Goal: Task Accomplishment & Management: Use online tool/utility

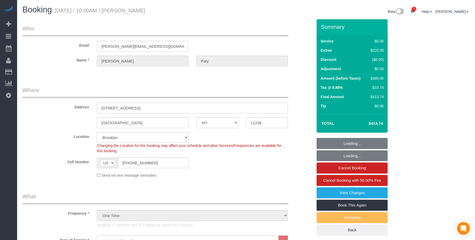
select select "NY"
select select "1"
select select "spot6"
select select "number:89"
select select "number:90"
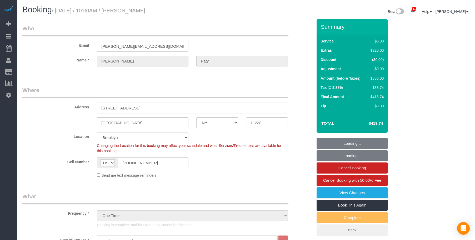
select select "number:15"
select select "number:5"
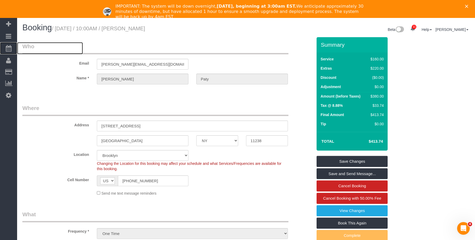
drag, startPoint x: 34, startPoint y: 49, endPoint x: 351, endPoint y: 44, distance: 316.9
click at [34, 49] on span "Scheduler" at bounding box center [50, 48] width 66 height 12
click at [468, 5] on icon "Close" at bounding box center [466, 6] width 3 height 3
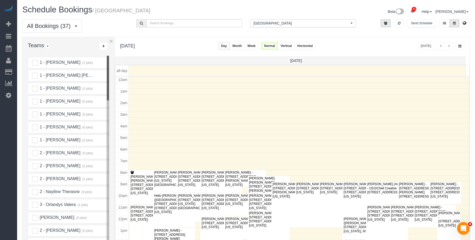
scroll to position [70, 0]
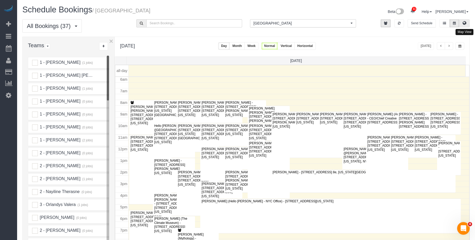
click at [463, 23] on icon at bounding box center [465, 22] width 4 height 3
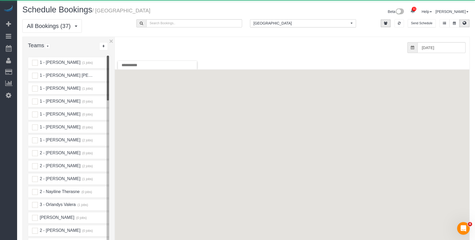
click at [276, 21] on span "[GEOGRAPHIC_DATA]" at bounding box center [301, 23] width 96 height 5
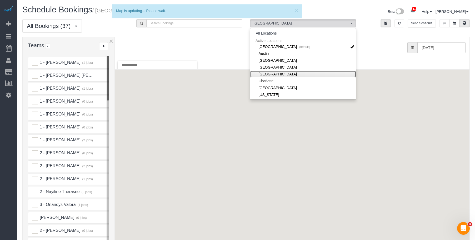
click at [276, 73] on link "[GEOGRAPHIC_DATA]" at bounding box center [303, 74] width 106 height 7
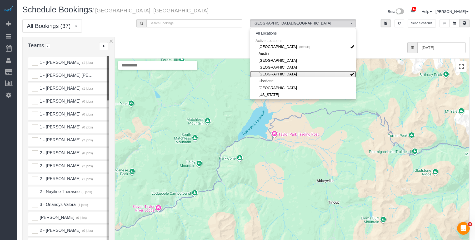
scroll to position [26, 0]
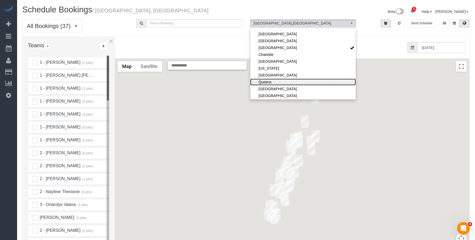
click at [277, 83] on link "Queens" at bounding box center [303, 81] width 106 height 7
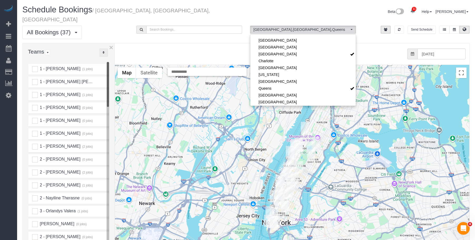
click at [104, 51] on icon "..." at bounding box center [104, 52] width 2 height 3
click at [113, 66] on link "A-Z" at bounding box center [120, 69] width 42 height 7
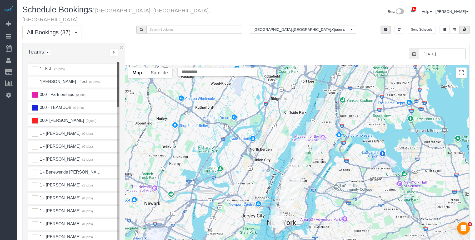
drag, startPoint x: 115, startPoint y: 60, endPoint x: 128, endPoint y: 59, distance: 12.9
click at [128, 59] on div "× Teams All Teams All Active Teams Active Teams For Location(s) Rating A-Z * - …" at bounding box center [245, 161] width 447 height 237
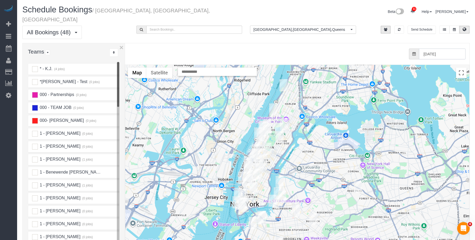
click at [435, 48] on input "[DATE]" at bounding box center [442, 53] width 47 height 11
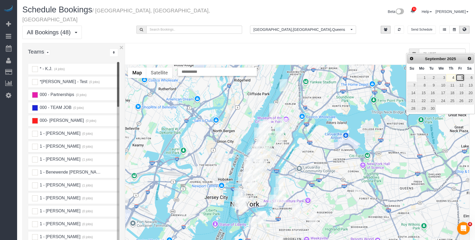
click at [462, 78] on link "5" at bounding box center [460, 77] width 8 height 7
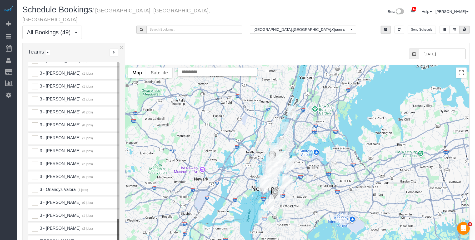
scroll to position [737, 0]
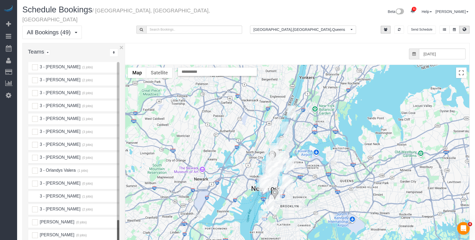
click at [36, 193] on ins at bounding box center [35, 196] width 6 height 6
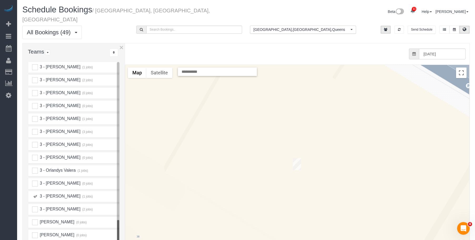
click at [300, 158] on img "09/05/2025 9:00AM - Rodrigo Malucelli - 50 Murray Street, Apt. 1701, New York, …" at bounding box center [297, 164] width 8 height 12
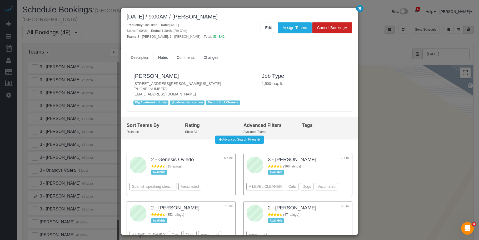
click at [360, 8] on icon "button" at bounding box center [359, 8] width 3 height 3
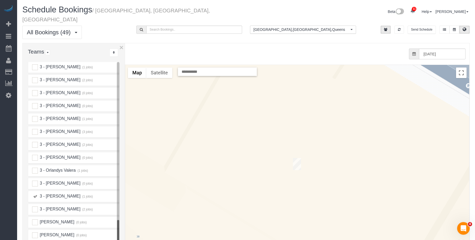
drag, startPoint x: 35, startPoint y: 189, endPoint x: 182, endPoint y: 145, distance: 152.8
click at [39, 193] on div "3 - [PERSON_NAME] (1 jobs)" at bounding box center [67, 196] width 78 height 6
drag, startPoint x: 59, startPoint y: 190, endPoint x: 42, endPoint y: 190, distance: 17.1
click at [59, 193] on span "3 - [PERSON_NAME]" at bounding box center [59, 195] width 41 height 4
drag, startPoint x: 35, startPoint y: 189, endPoint x: 122, endPoint y: 152, distance: 95.2
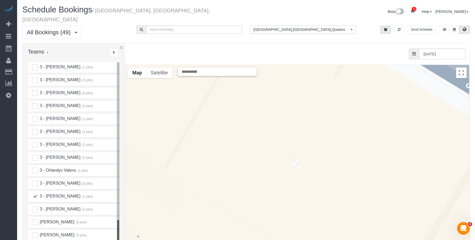
click at [36, 193] on ins at bounding box center [35, 196] width 6 height 6
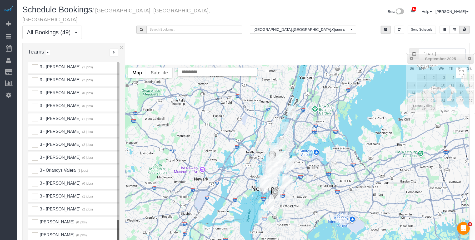
click at [430, 48] on input "[DATE]" at bounding box center [442, 53] width 47 height 11
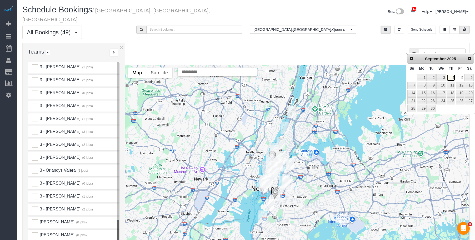
click at [449, 77] on link "4" at bounding box center [451, 77] width 9 height 7
type input "[DATE]"
